Goal: Information Seeking & Learning: Find specific page/section

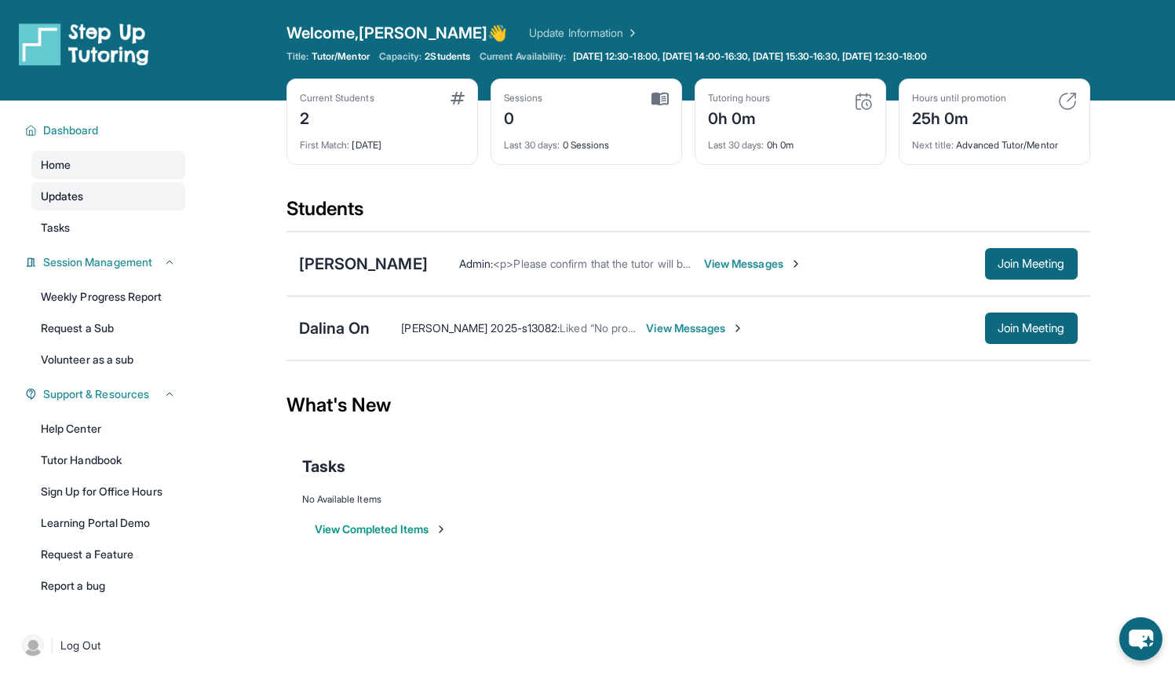
click at [139, 209] on link "Updates" at bounding box center [108, 196] width 154 height 28
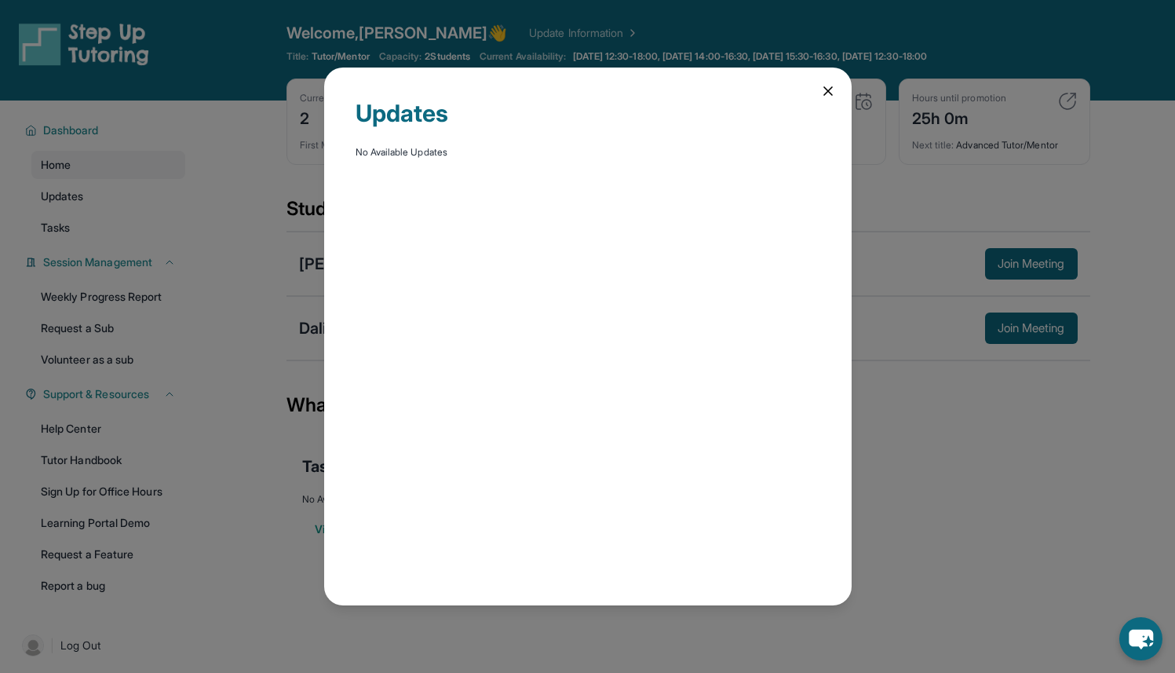
click at [831, 93] on icon at bounding box center [828, 91] width 8 height 8
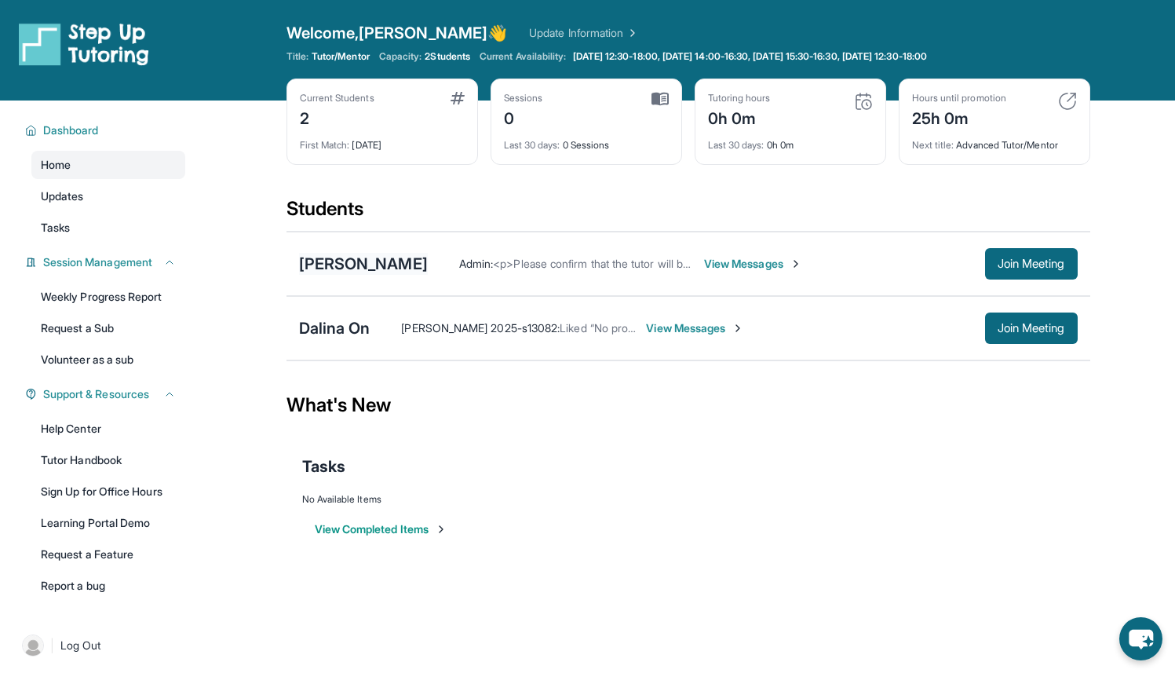
click at [417, 264] on div "[PERSON_NAME]" at bounding box center [363, 264] width 129 height 22
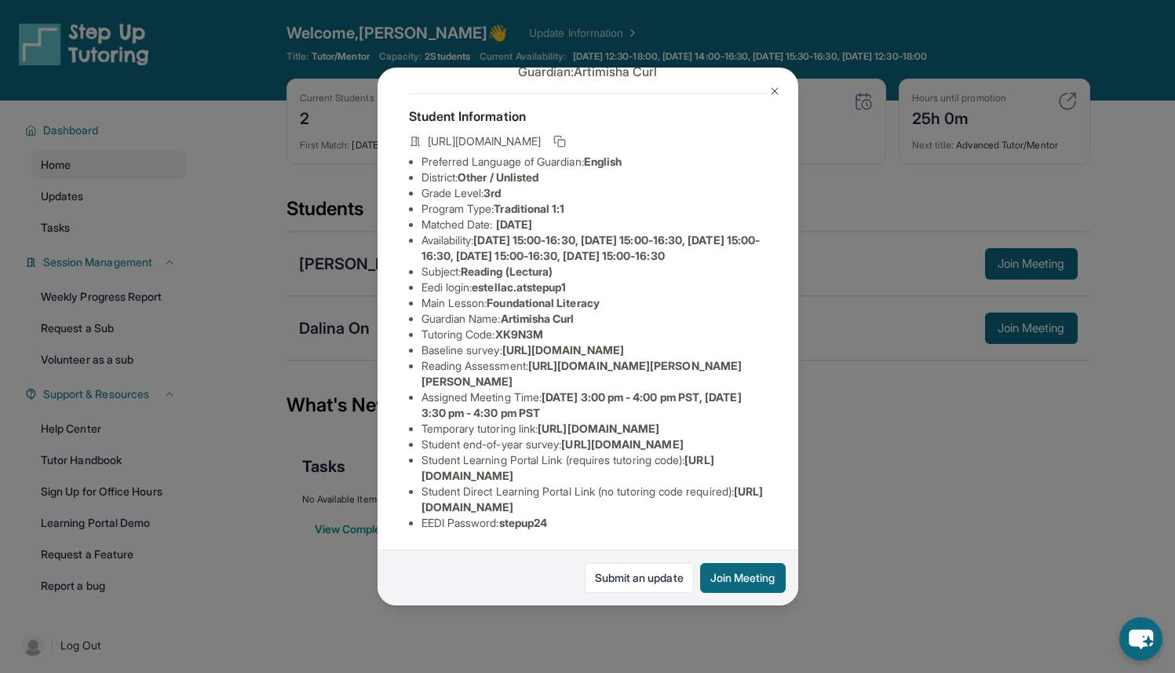
scroll to position [256, 0]
drag, startPoint x: 422, startPoint y: 339, endPoint x: 586, endPoint y: 349, distance: 164.4
click at [586, 421] on li "Temporary tutoring link : [URL][DOMAIN_NAME]" at bounding box center [594, 429] width 345 height 16
copy span "[URL][DOMAIN_NAME]"
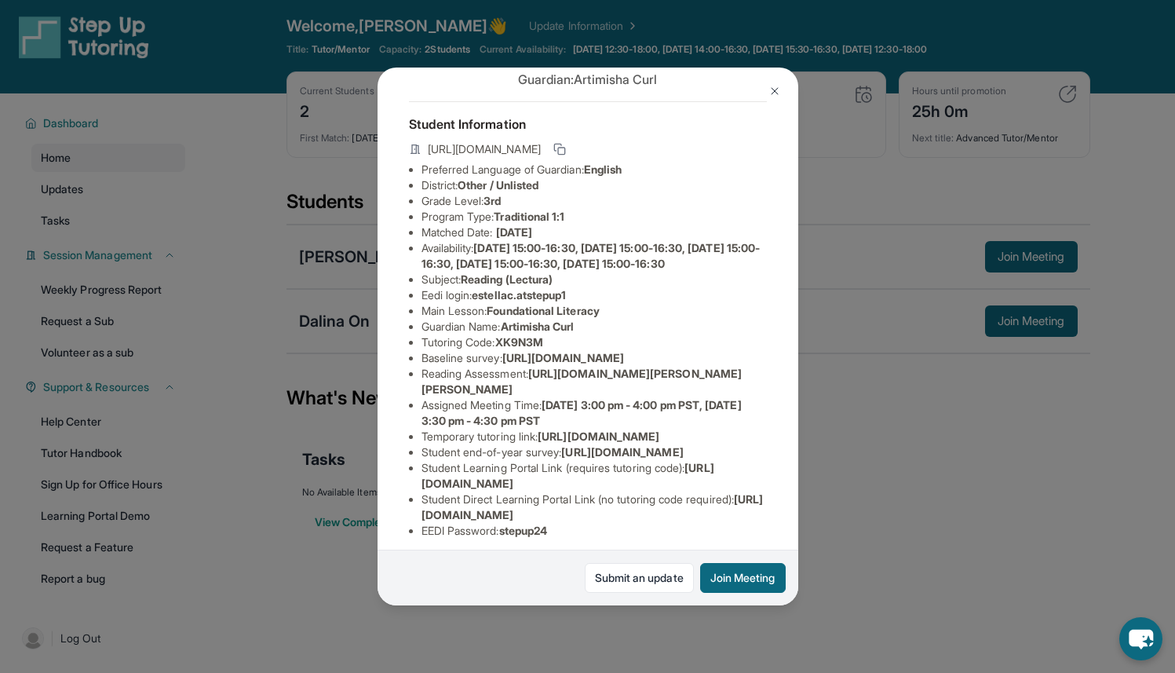
scroll to position [39, 0]
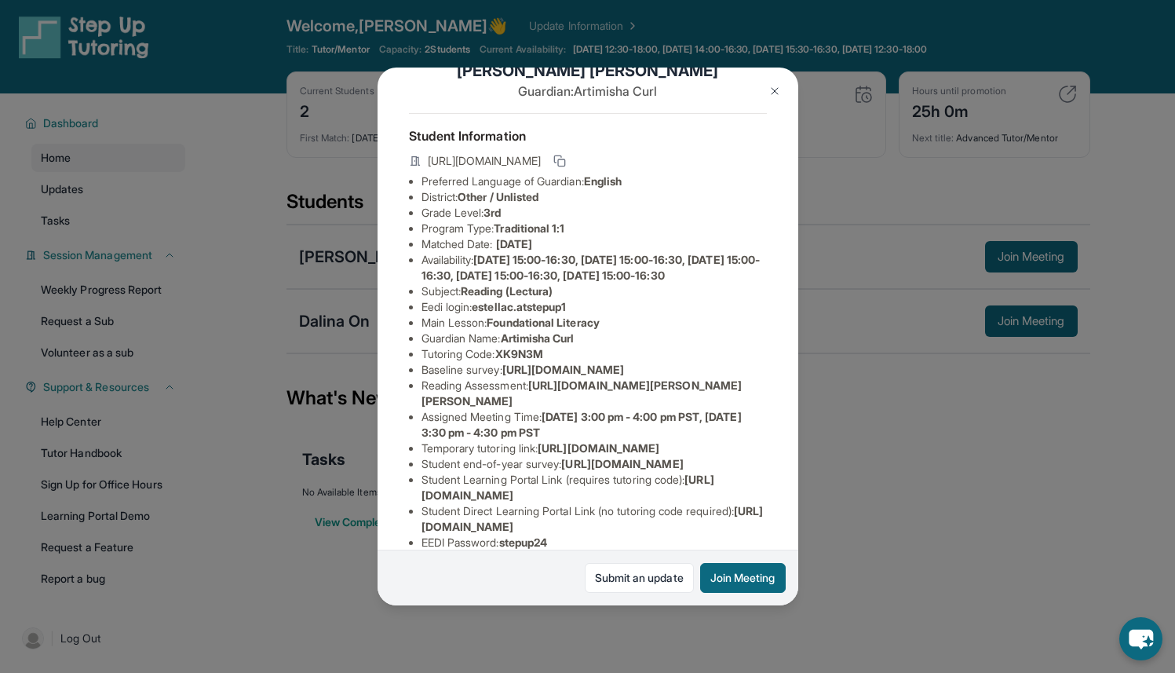
click at [768, 97] on button at bounding box center [774, 90] width 31 height 31
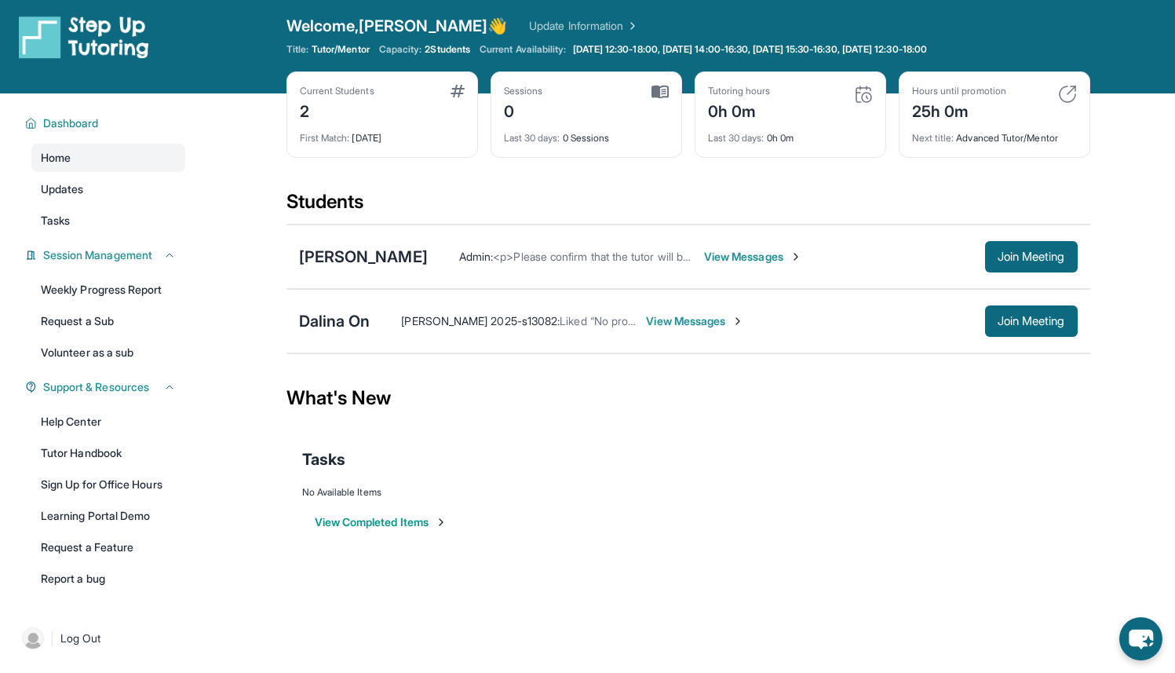
click at [346, 334] on div "Dalina On [PERSON_NAME] 2025-s13082 : Liked “No problem, you too!” View Message…" at bounding box center [689, 321] width 804 height 64
click at [353, 325] on div "Dalina On" at bounding box center [334, 321] width 71 height 22
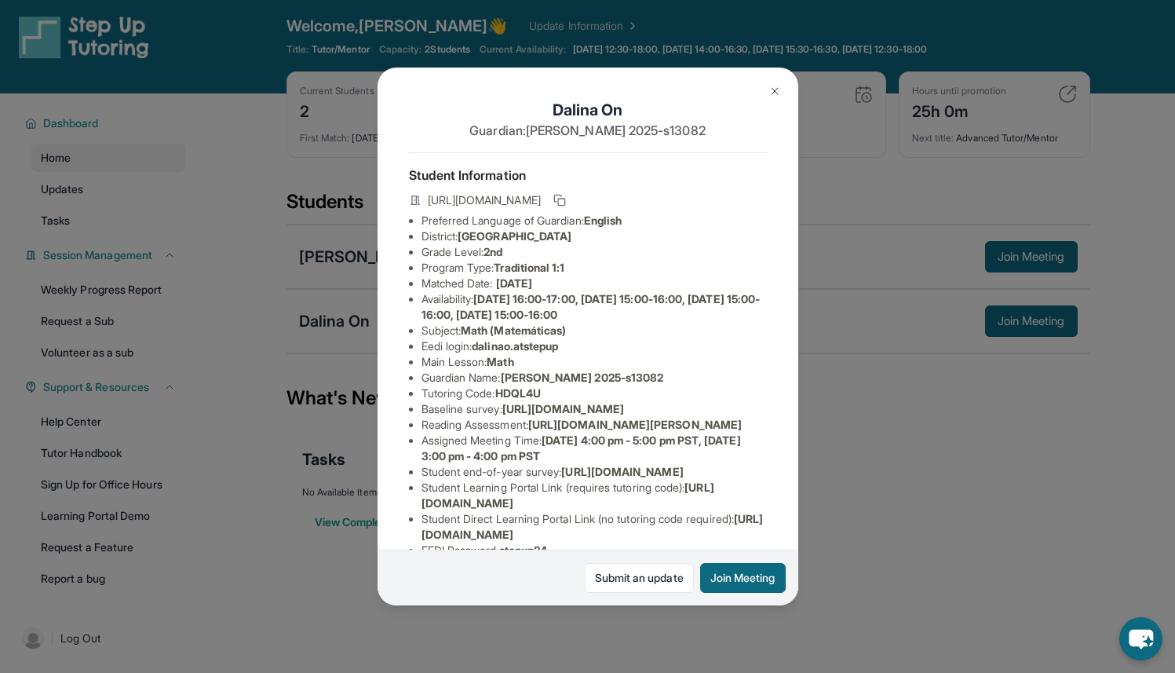
click at [780, 83] on button at bounding box center [774, 90] width 31 height 31
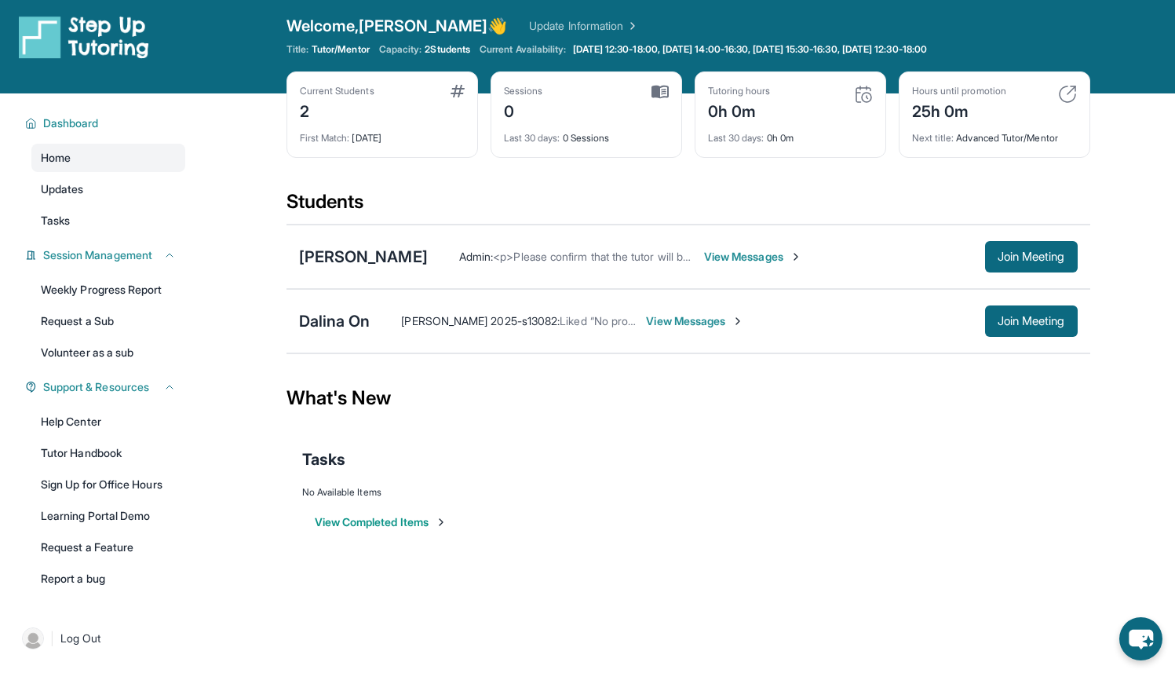
click at [396, 269] on div "[PERSON_NAME] Admin : <p>Please confirm that the tutor will be able to attend y…" at bounding box center [689, 257] width 804 height 64
click at [400, 257] on div "[PERSON_NAME]" at bounding box center [363, 257] width 129 height 22
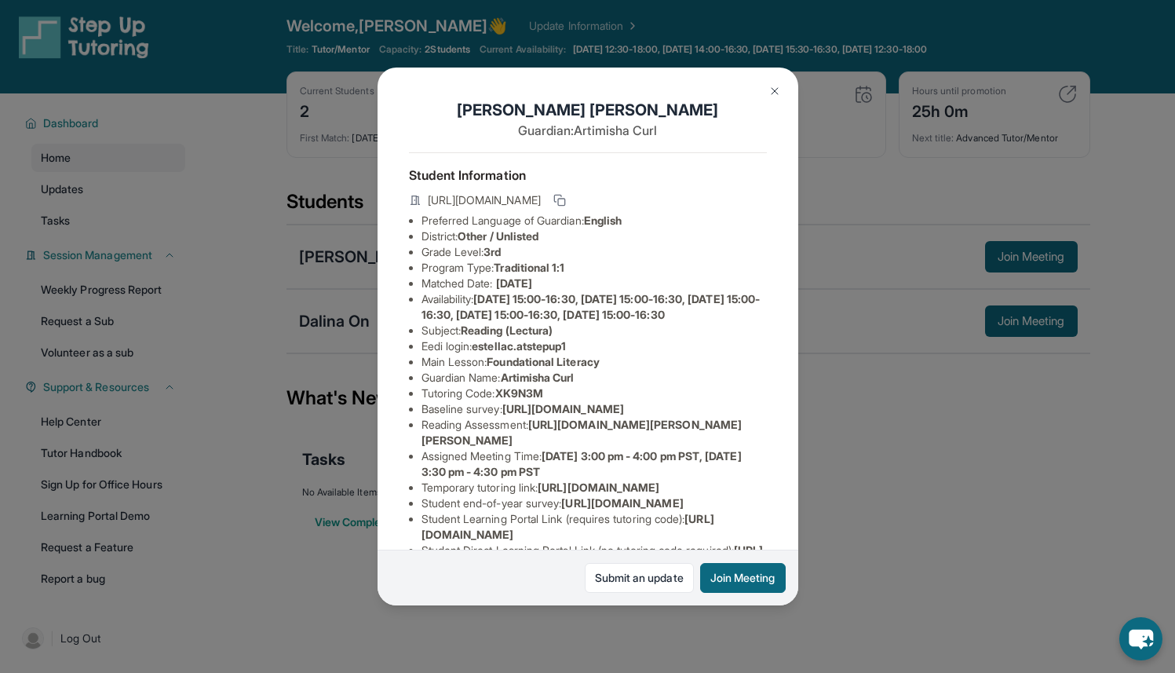
scroll to position [0, 582]
drag, startPoint x: 420, startPoint y: 450, endPoint x: 820, endPoint y: 484, distance: 401.8
click at [820, 484] on div "[PERSON_NAME] Guardian: Artimisha Curl Student Information [URL][DOMAIN_NAME] P…" at bounding box center [587, 336] width 1175 height 673
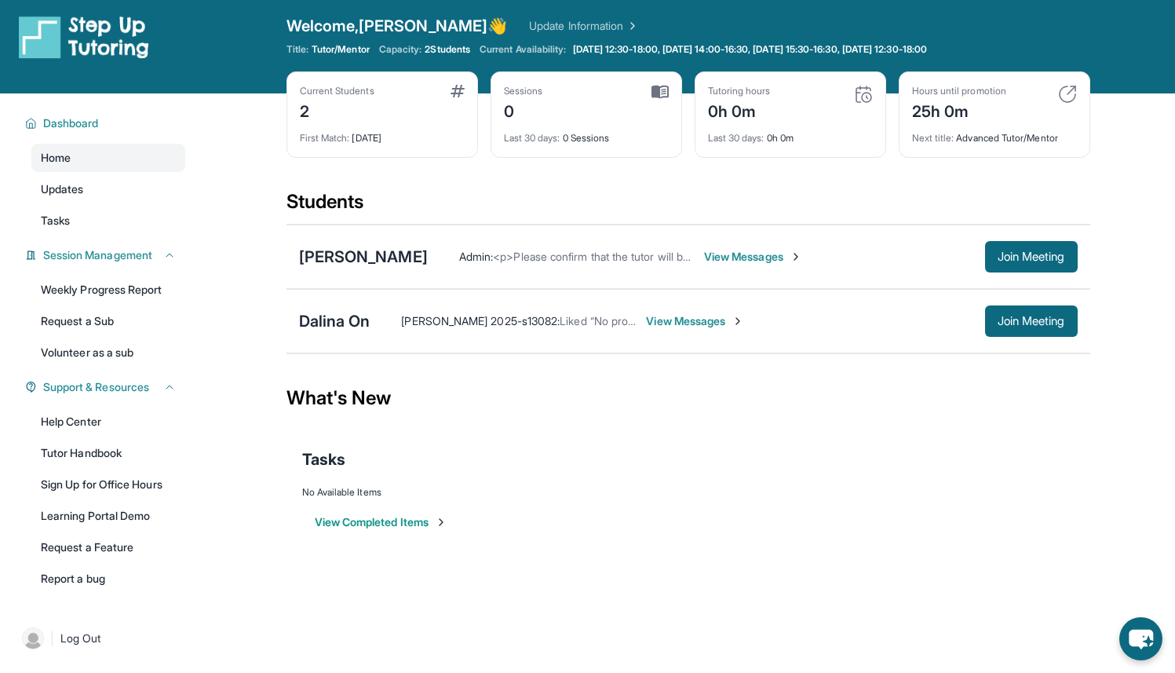
copy span "[URL][DOMAIN_NAME]"
click at [380, 249] on div "[PERSON_NAME]" at bounding box center [363, 257] width 129 height 22
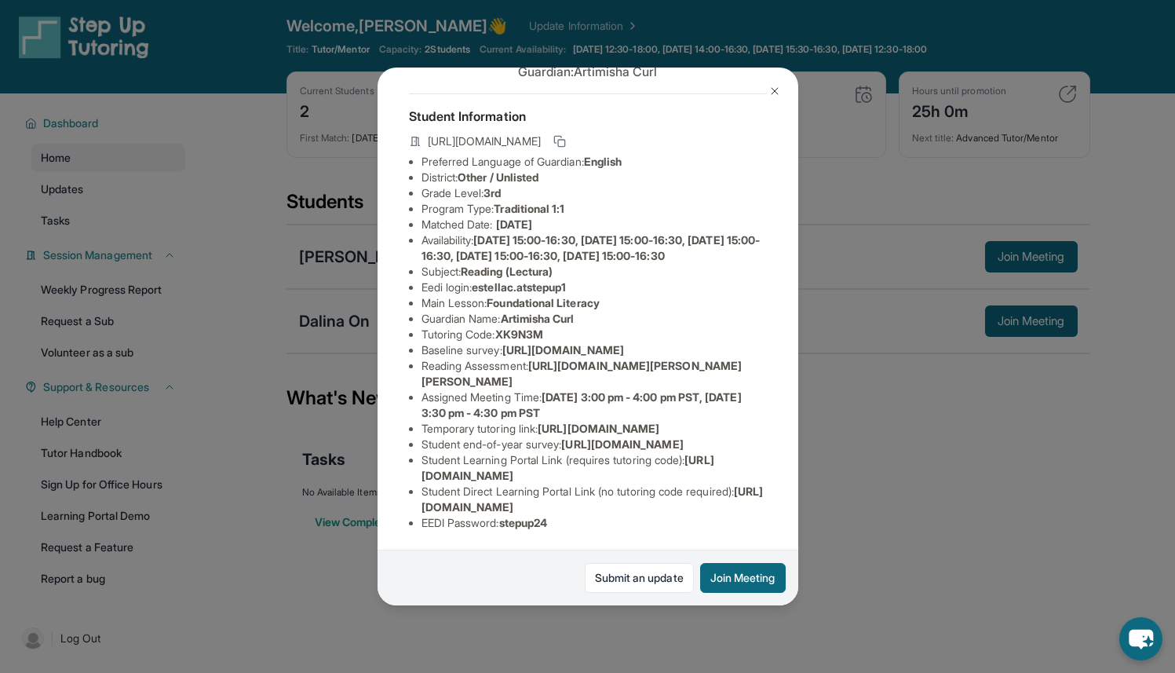
scroll to position [82, 0]
drag, startPoint x: 421, startPoint y: 369, endPoint x: 769, endPoint y: 411, distance: 350.4
click at [769, 411] on div "[PERSON_NAME] Guardian: Artimisha Curl Student Information [URL][DOMAIN_NAME] P…" at bounding box center [588, 337] width 421 height 539
click at [705, 389] on li "Reading Assessment : [URL][DOMAIN_NAME][PERSON_NAME][PERSON_NAME]" at bounding box center [594, 373] width 345 height 31
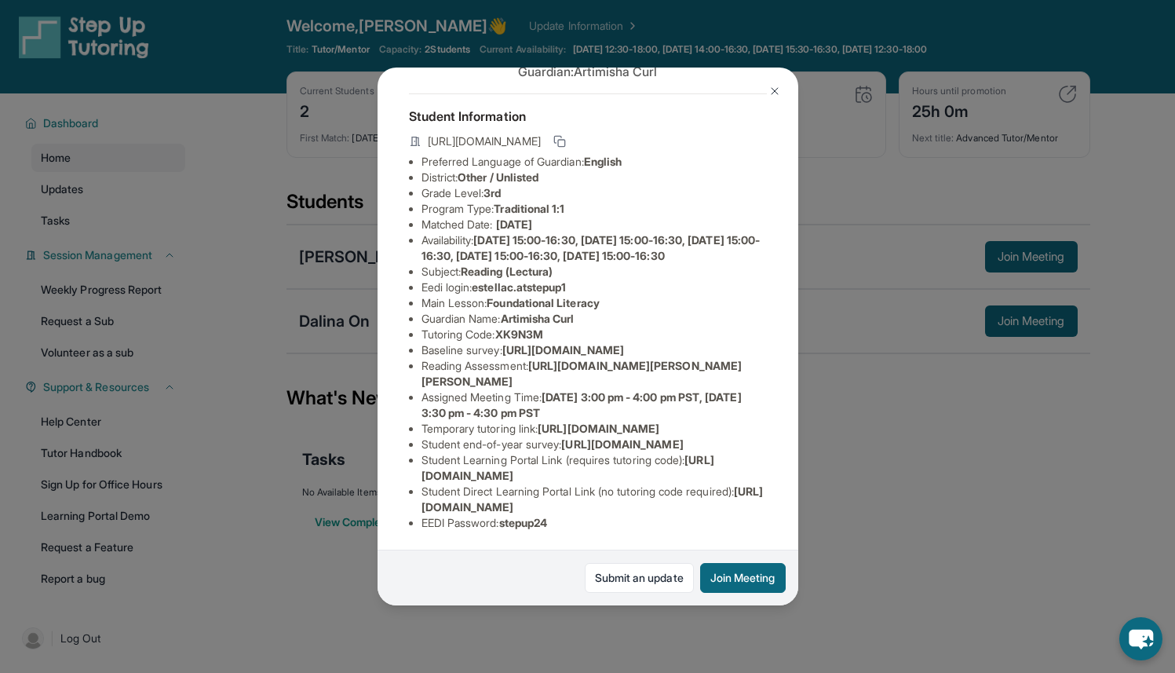
drag, startPoint x: 422, startPoint y: 371, endPoint x: 674, endPoint y: 404, distance: 254.3
click at [674, 404] on div "[PERSON_NAME] Guardian: Artimisha Curl Student Information [URL][DOMAIN_NAME] P…" at bounding box center [588, 337] width 421 height 539
copy span "[URL][DOMAIN_NAME]"
click at [562, 356] on span "[URL][DOMAIN_NAME]" at bounding box center [563, 349] width 122 height 13
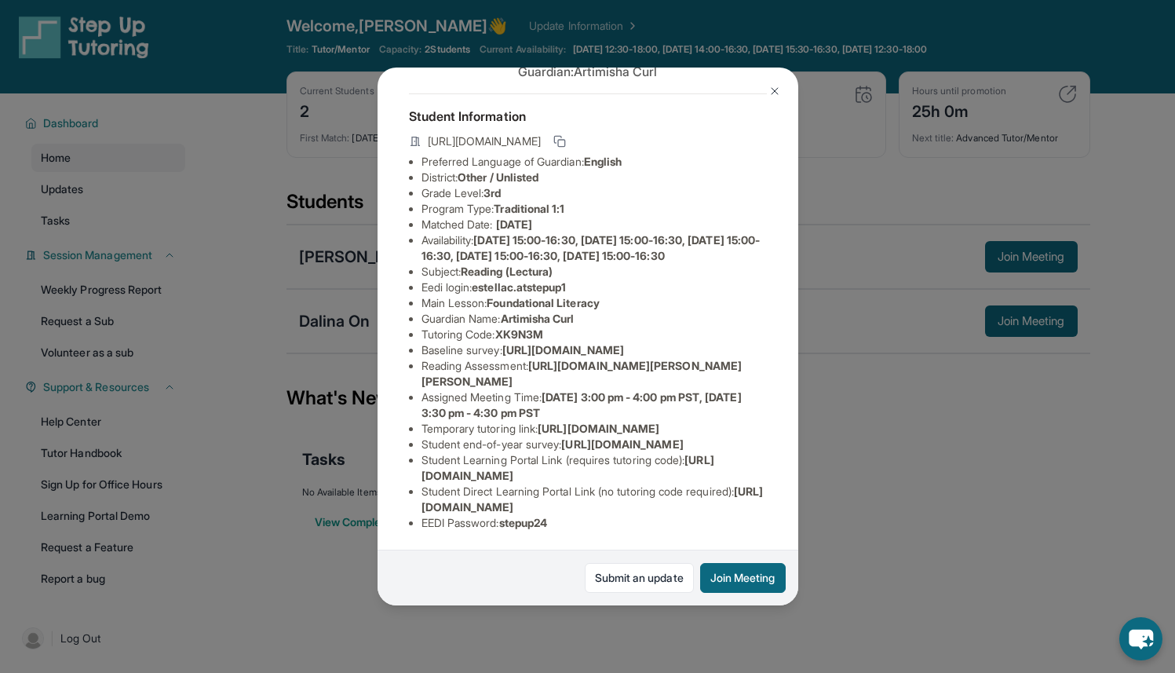
drag, startPoint x: 535, startPoint y: 415, endPoint x: 652, endPoint y: 430, distance: 117.9
click at [652, 389] on li "Reading Assessment : [URL][DOMAIN_NAME][PERSON_NAME][PERSON_NAME]" at bounding box center [594, 373] width 345 height 31
drag, startPoint x: 536, startPoint y: 416, endPoint x: 647, endPoint y: 437, distance: 112.7
click at [647, 389] on li "Reading Assessment : [URL][DOMAIN_NAME][PERSON_NAME][PERSON_NAME]" at bounding box center [594, 373] width 345 height 31
copy span "[URL][DOMAIN_NAME][PERSON_NAME]"
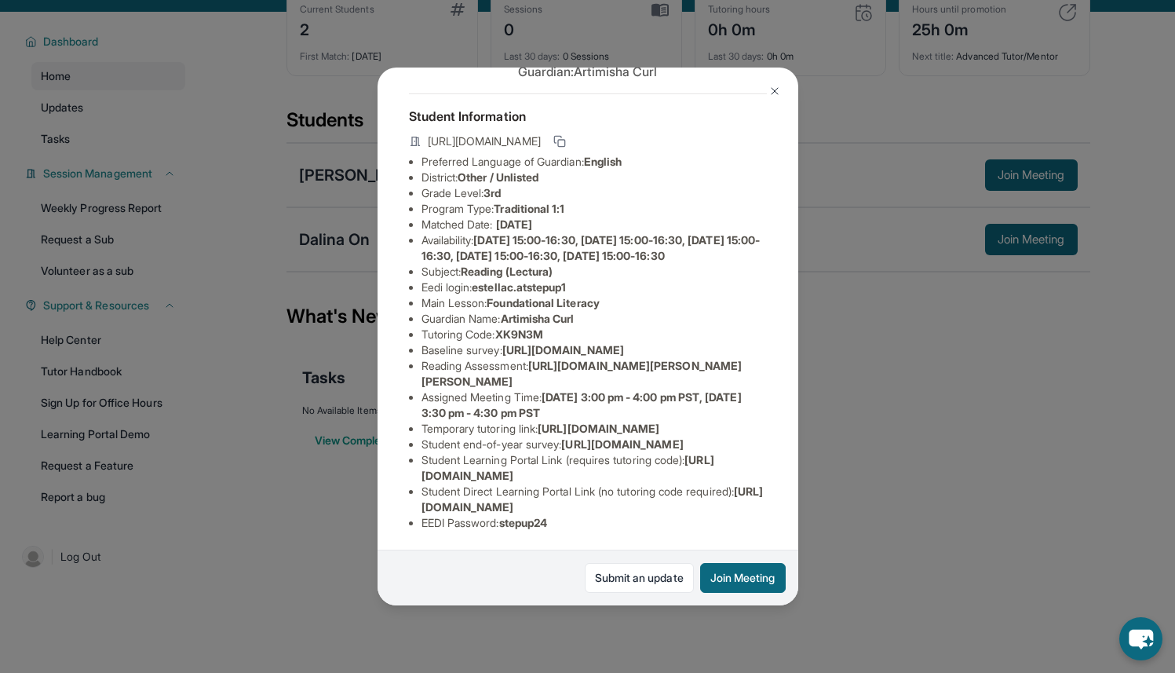
scroll to position [100, 0]
